Goal: Transaction & Acquisition: Purchase product/service

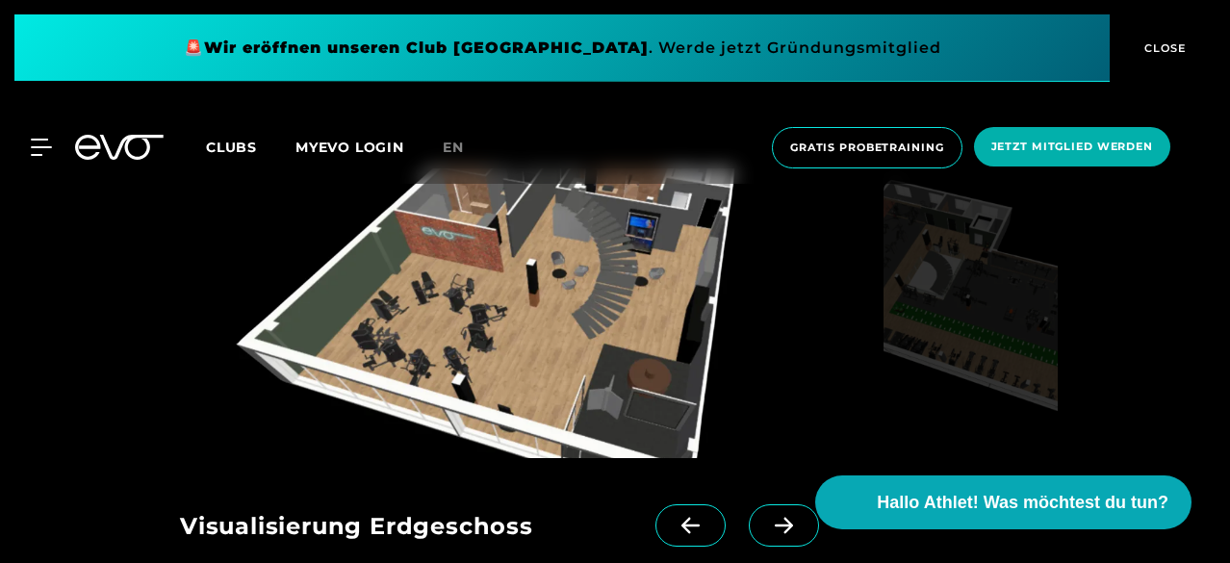
scroll to position [1670, 0]
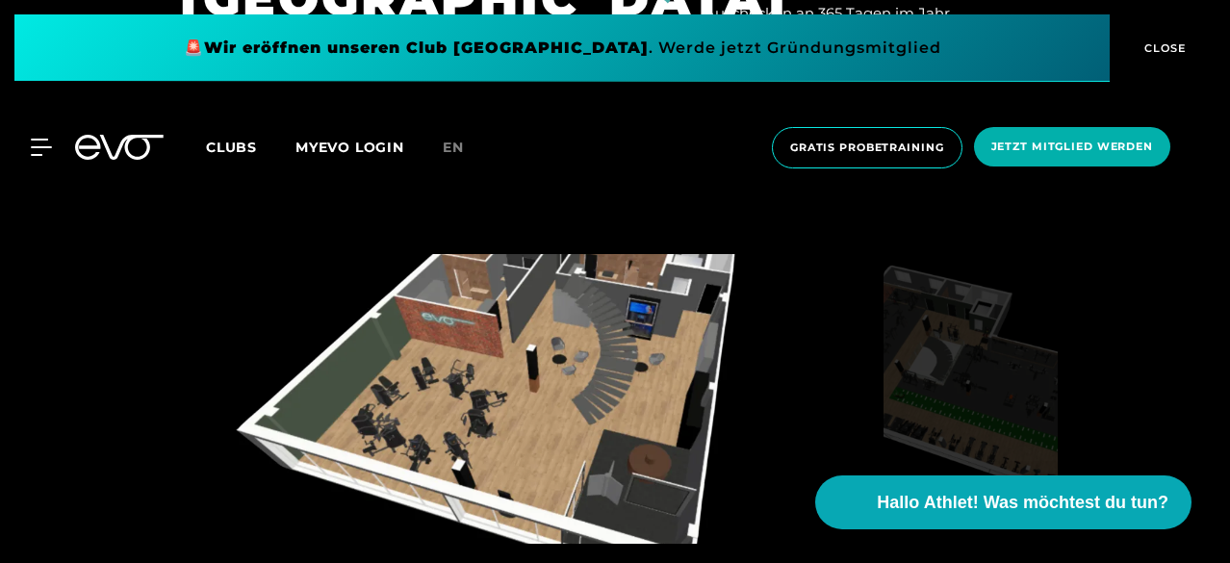
click at [928, 320] on img at bounding box center [970, 399] width 174 height 290
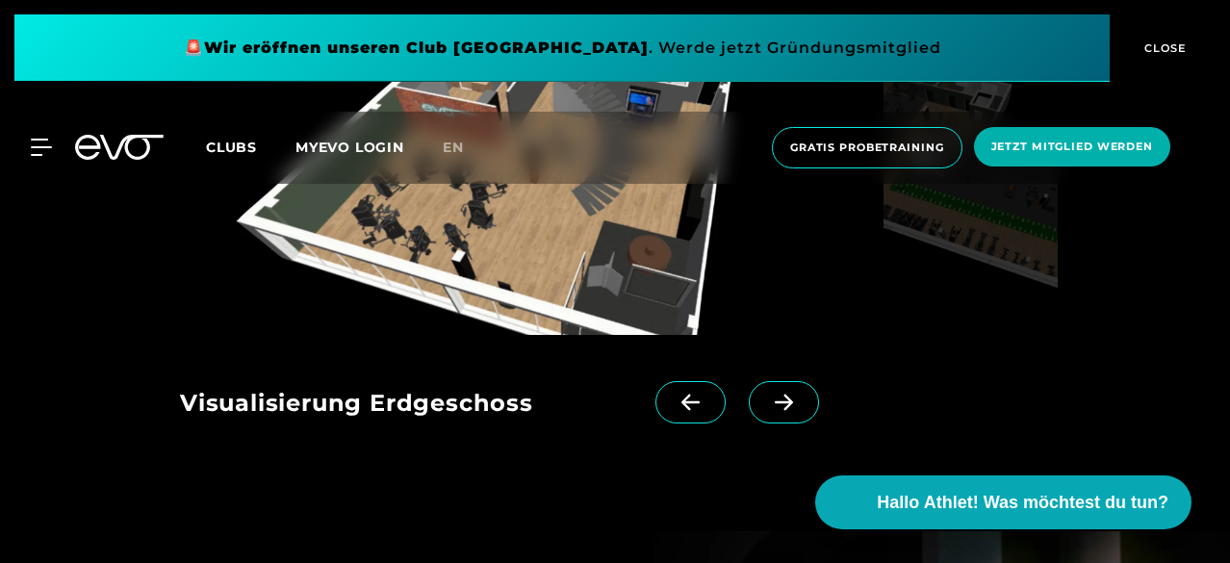
scroll to position [1878, 0]
click at [767, 403] on icon at bounding box center [784, 402] width 34 height 17
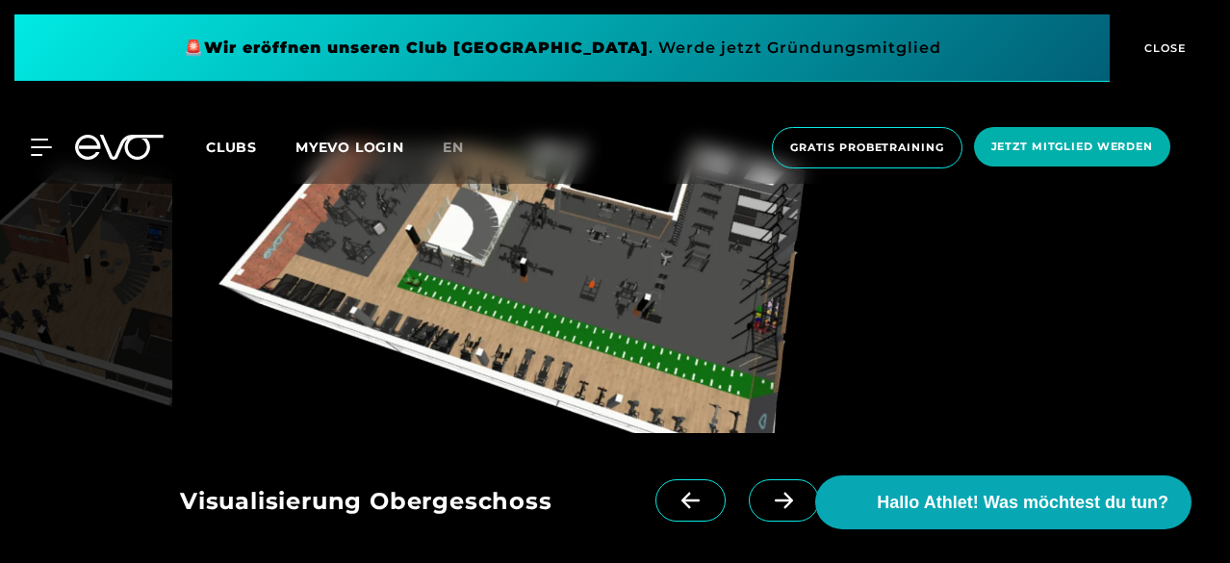
scroll to position [1780, 0]
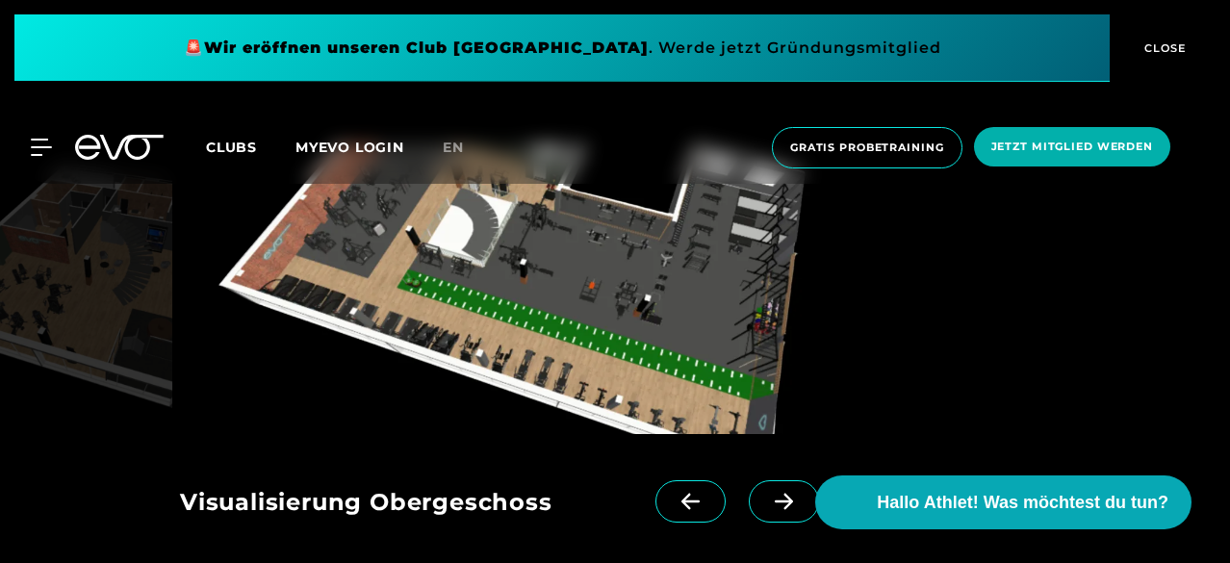
click at [587, 327] on img at bounding box center [528, 289] width 696 height 290
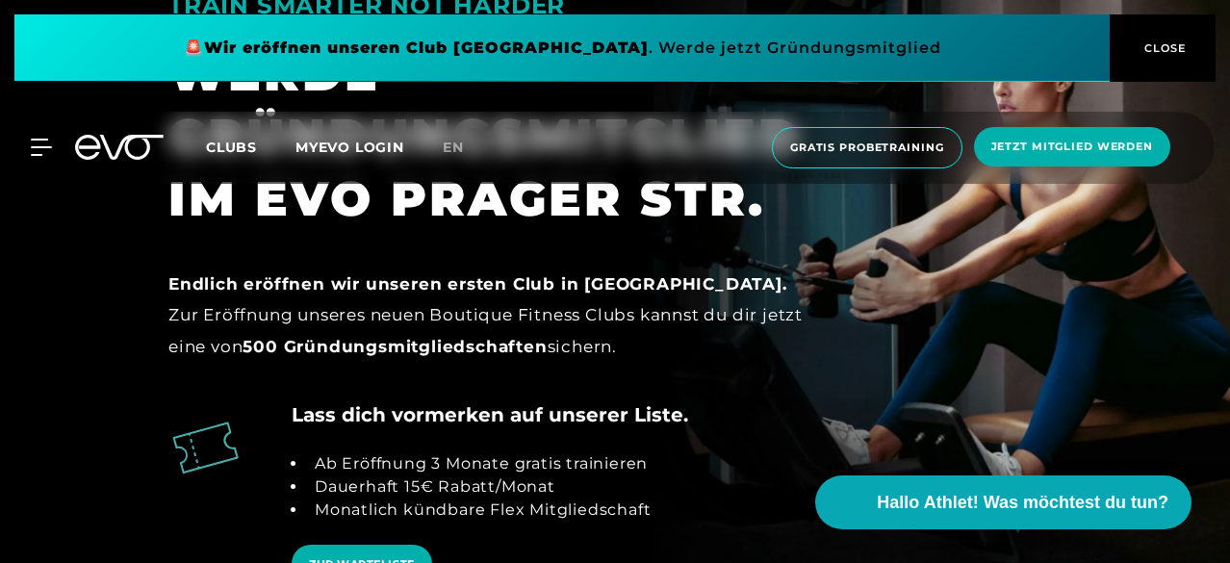
scroll to position [2584, 0]
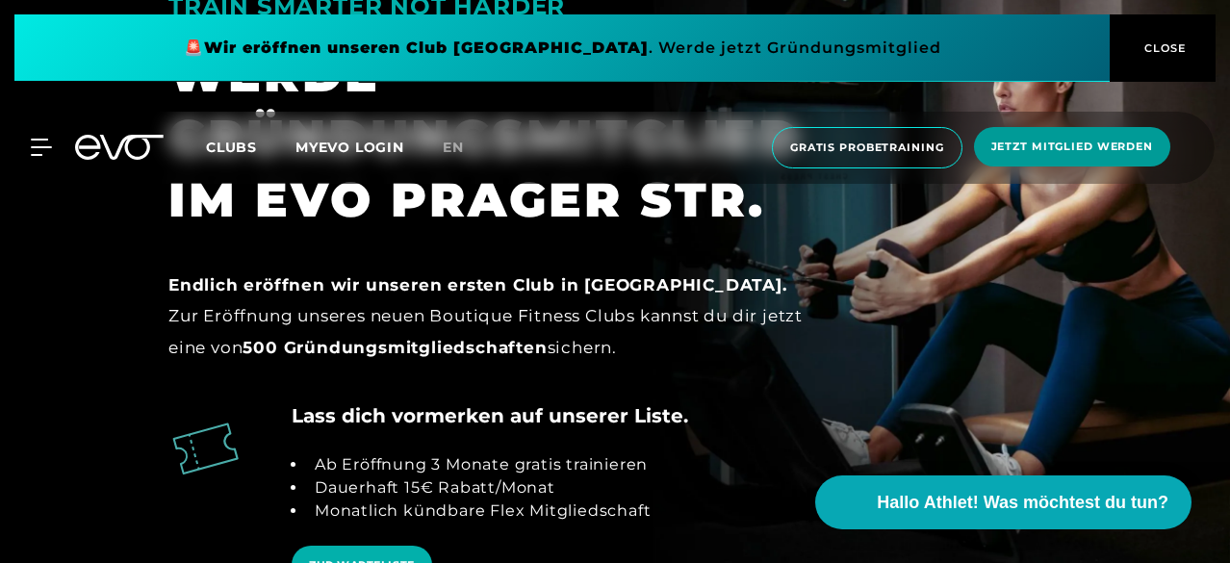
click at [1058, 164] on span "Jetzt Mitglied werden" at bounding box center [1072, 146] width 196 height 39
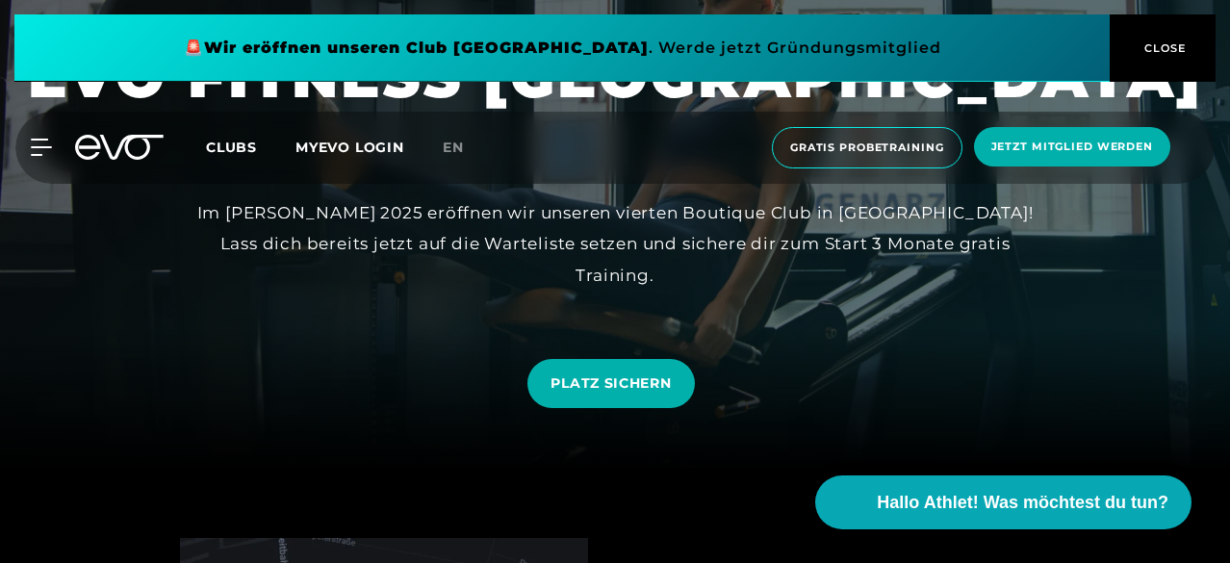
scroll to position [91, 0]
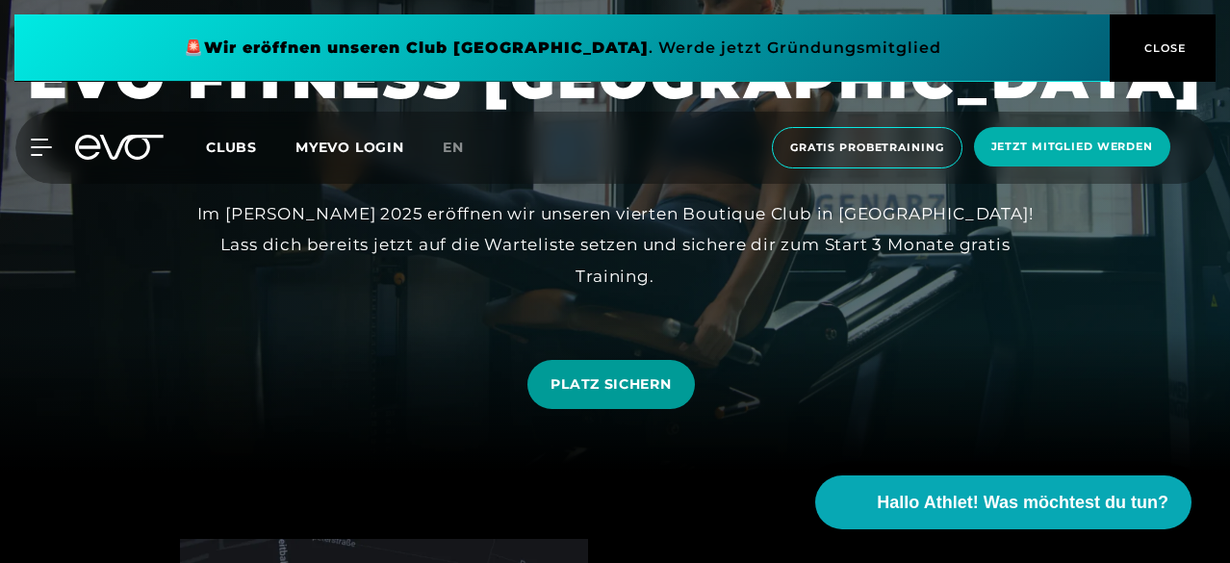
click at [647, 369] on link "PLATZ SICHERN" at bounding box center [610, 384] width 166 height 49
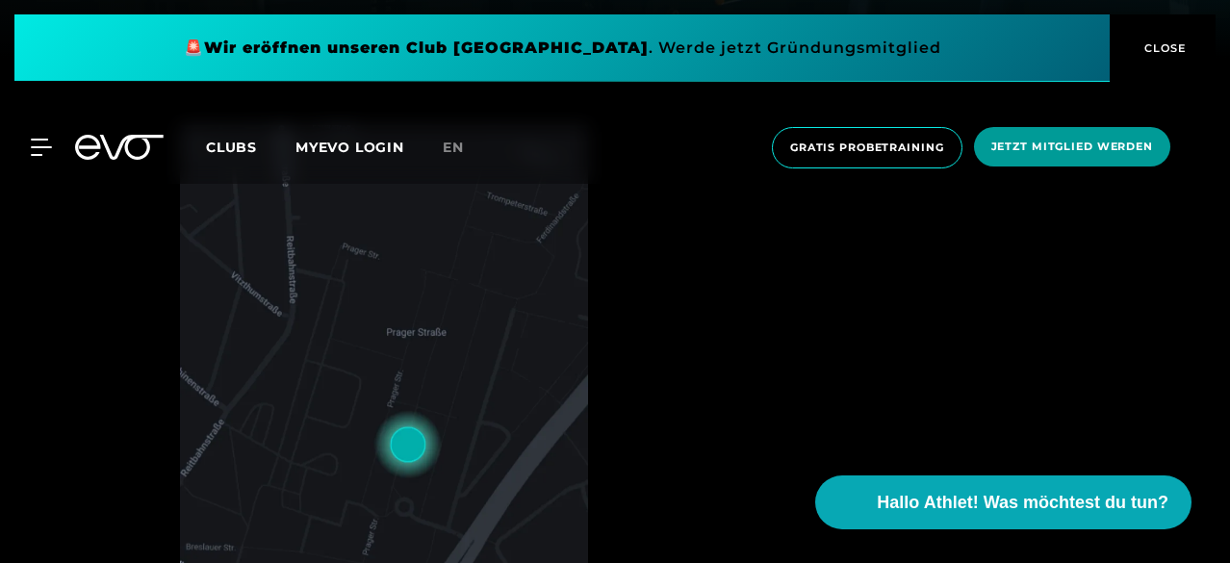
scroll to position [506, 0]
click at [1145, 159] on span "Jetzt Mitglied werden" at bounding box center [1072, 146] width 196 height 39
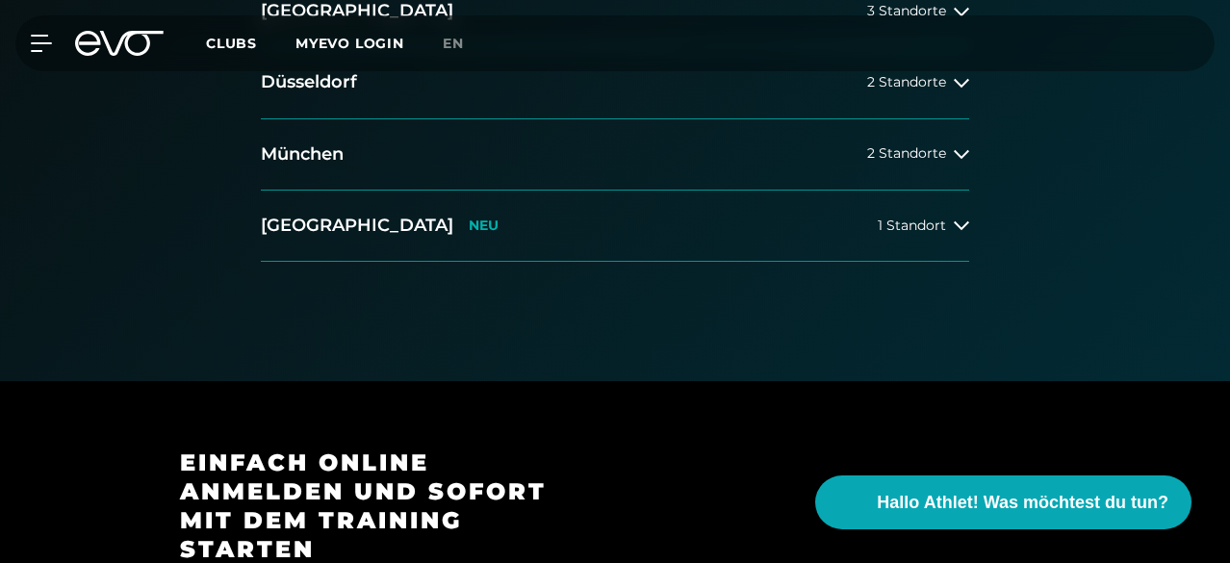
scroll to position [598, 0]
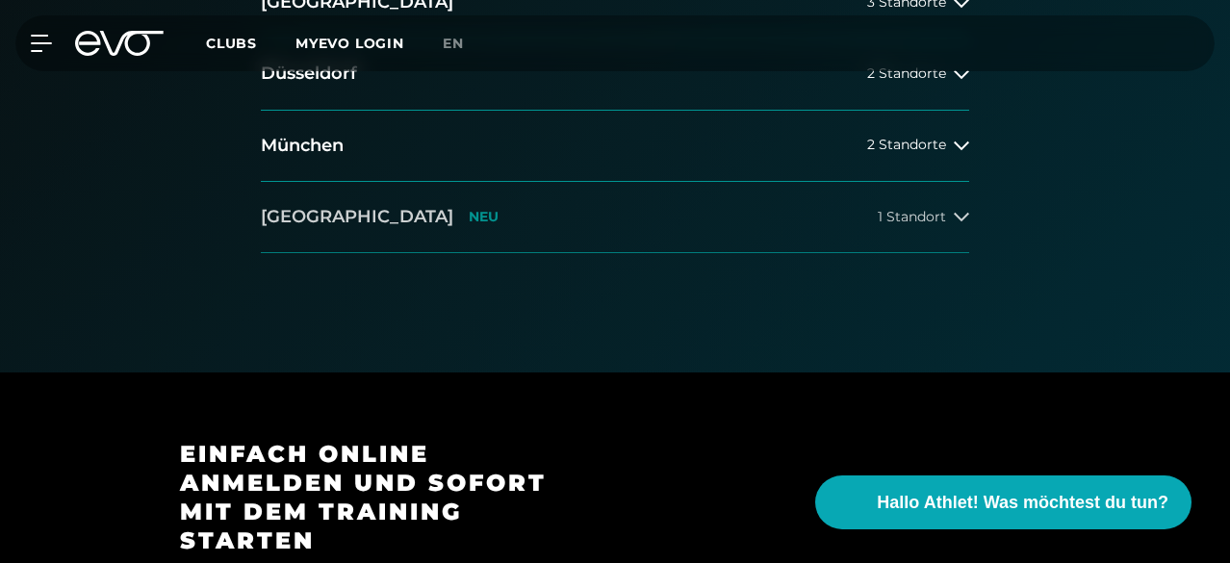
click at [519, 253] on button "[GEOGRAPHIC_DATA] NEU 1 Standort" at bounding box center [615, 217] width 708 height 71
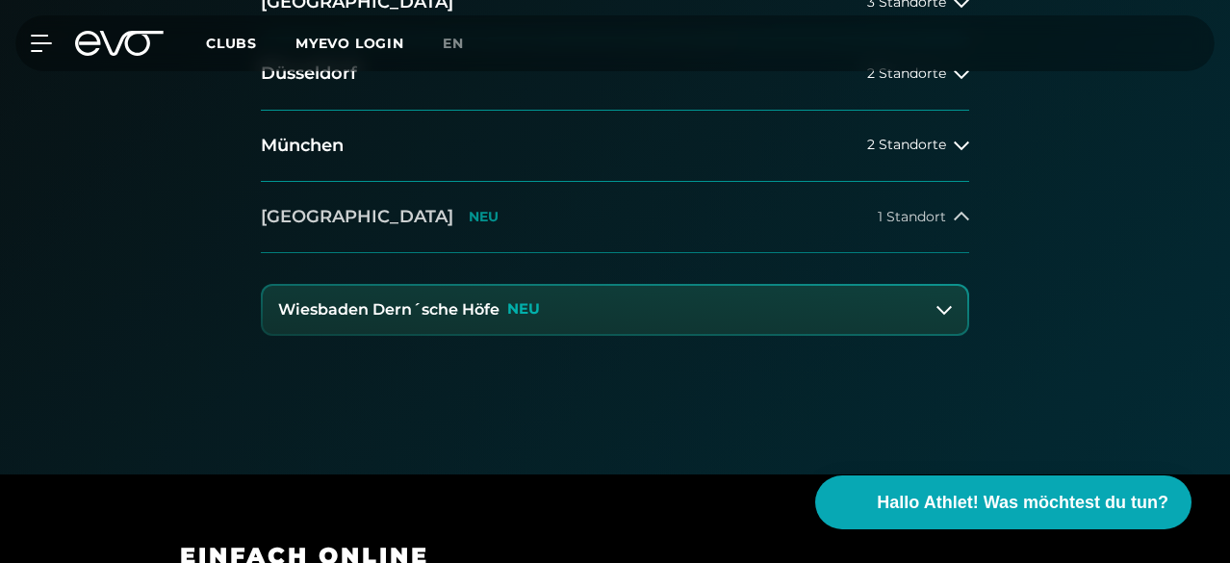
scroll to position [693, 0]
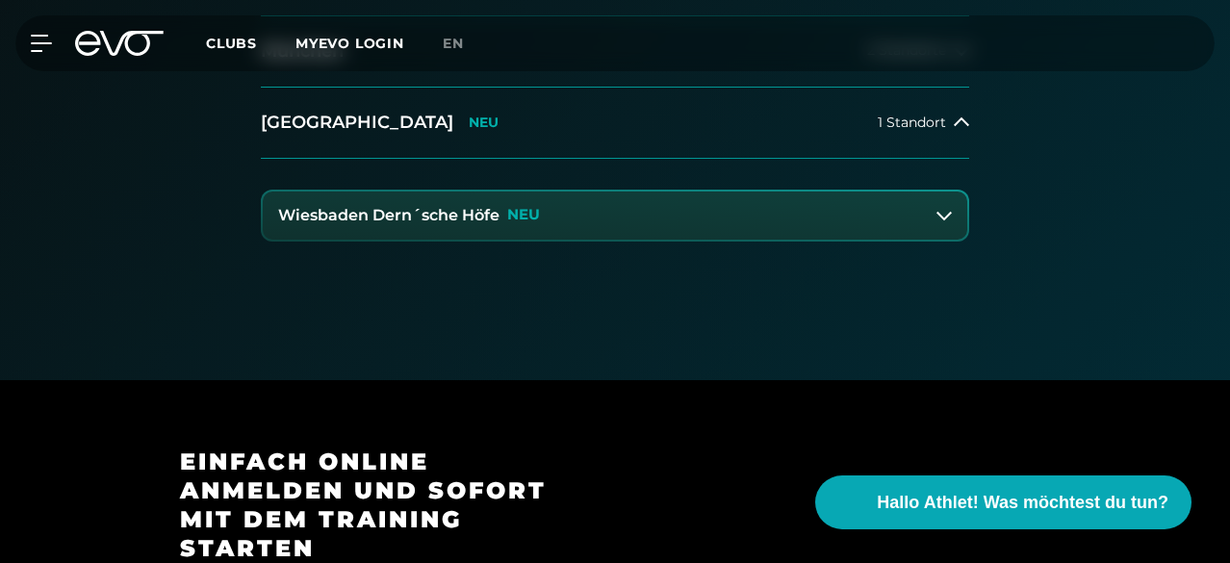
click at [570, 240] on button "Wiesbaden Dern´sche Höfe NEU" at bounding box center [615, 215] width 704 height 48
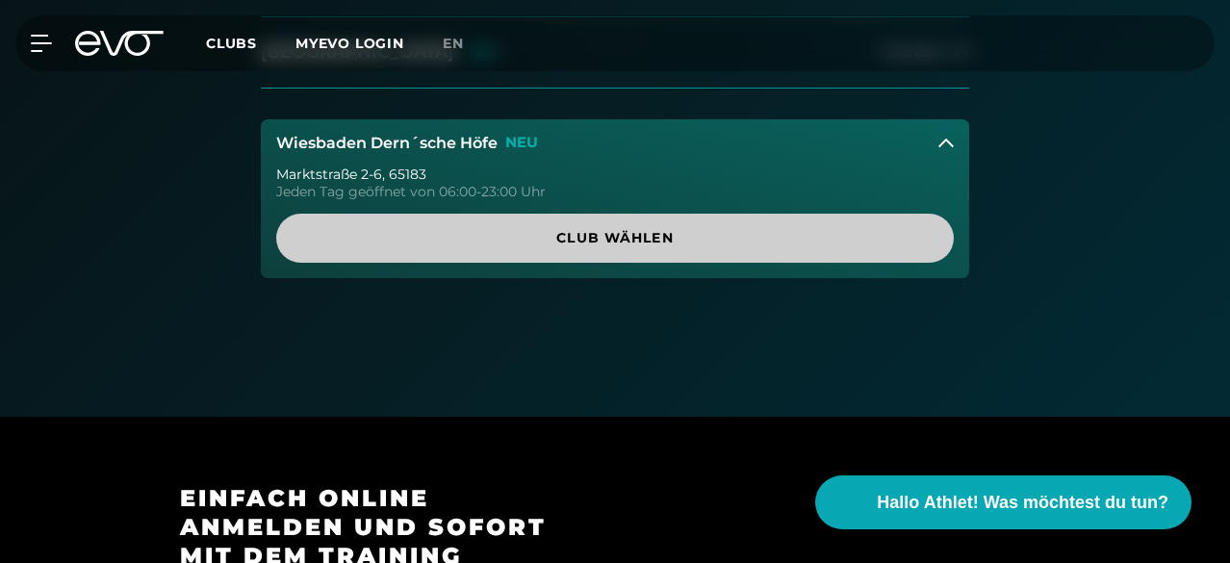
click at [564, 263] on span "Club wählen" at bounding box center [614, 238] width 677 height 49
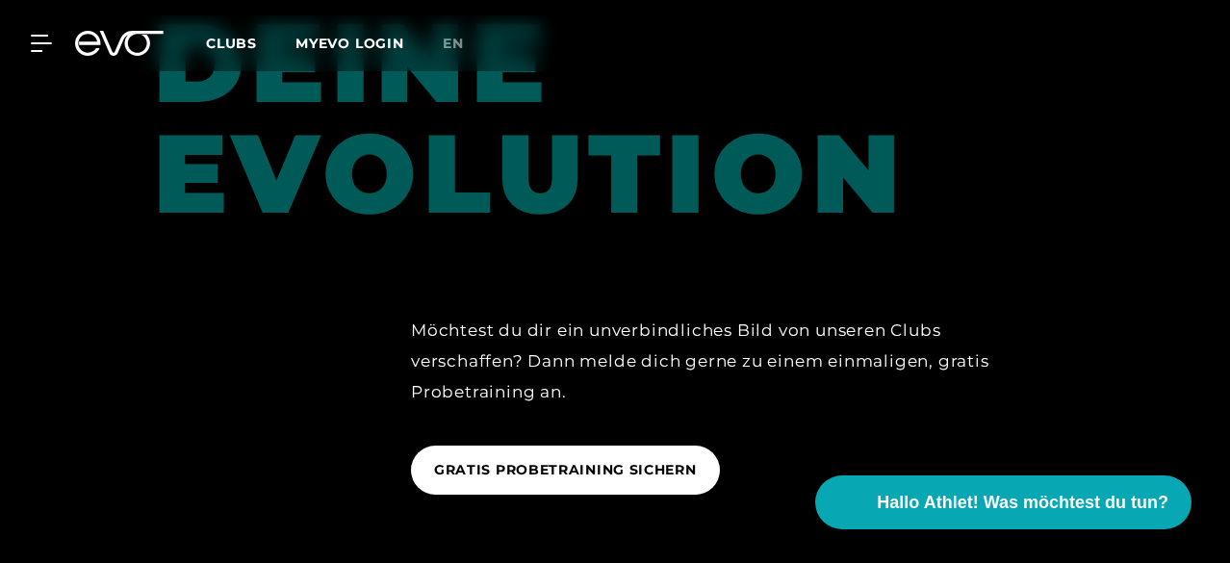
scroll to position [3116, 0]
